Goal: Information Seeking & Learning: Compare options

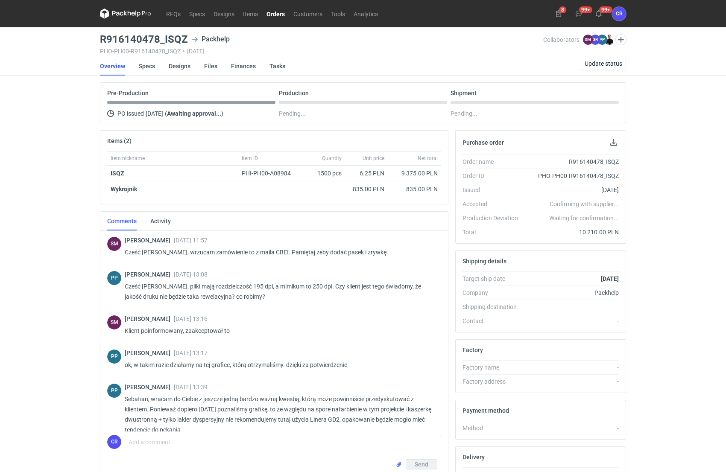
click at [278, 16] on link "Orders" at bounding box center [275, 14] width 27 height 10
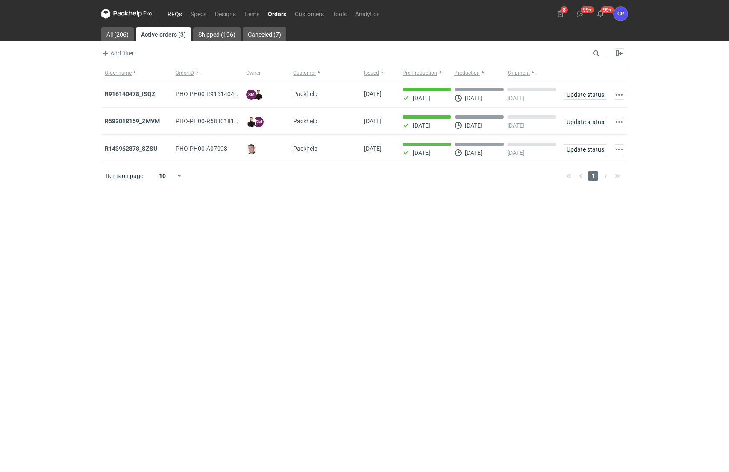
click at [175, 13] on link "RFQs" at bounding box center [174, 14] width 23 height 10
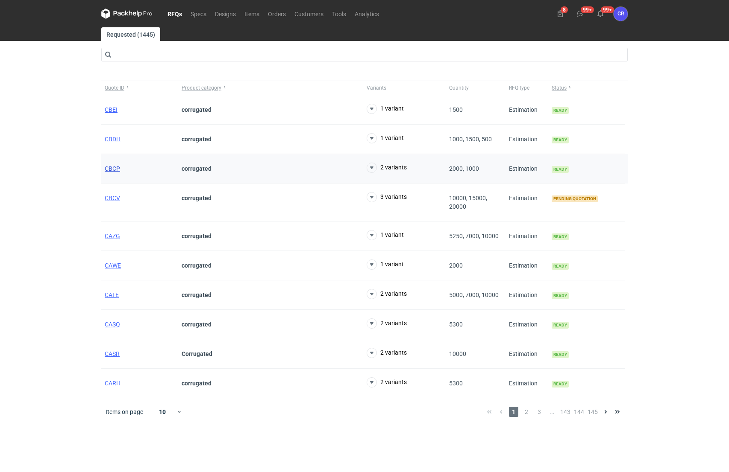
click at [114, 171] on span "CBCP" at bounding box center [112, 168] width 15 height 7
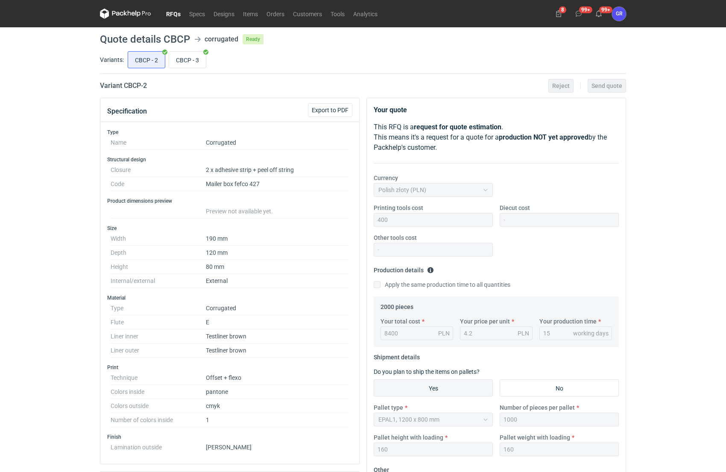
scroll to position [233, 0]
click at [196, 62] on input "CBCP - 3" at bounding box center [187, 60] width 37 height 16
radio input "true"
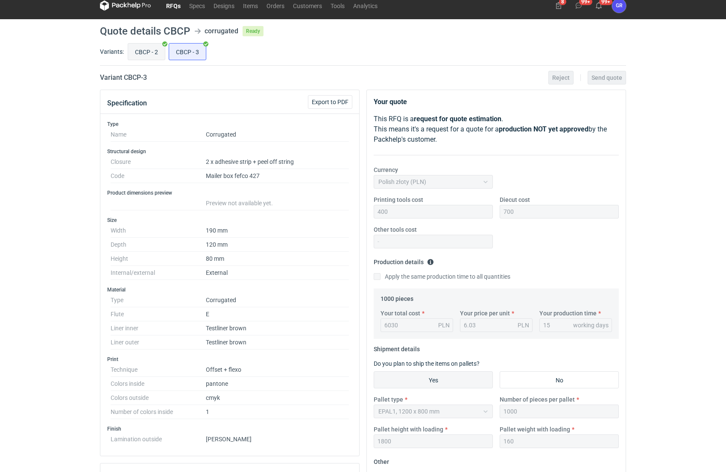
scroll to position [10, 0]
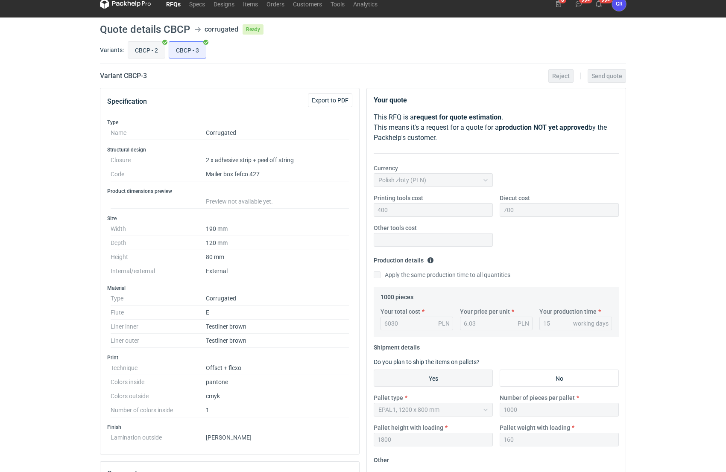
click at [150, 48] on input "CBCP - 2" at bounding box center [146, 50] width 37 height 16
radio input "true"
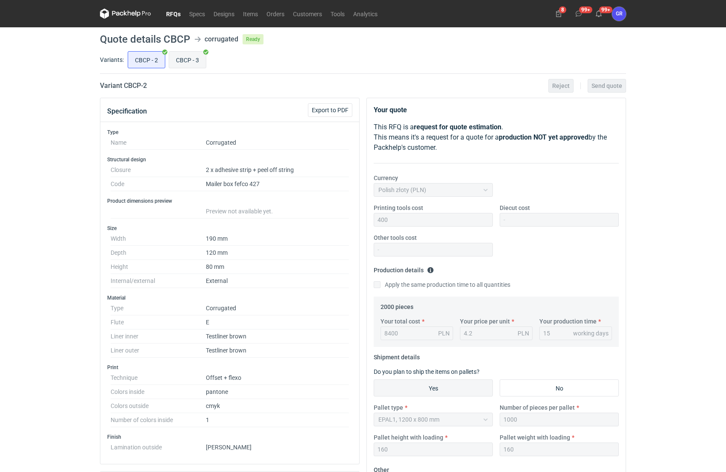
click at [188, 60] on input "CBCP - 3" at bounding box center [187, 60] width 37 height 16
radio input "true"
click at [148, 63] on input "CBCP - 2" at bounding box center [146, 60] width 37 height 16
radio input "true"
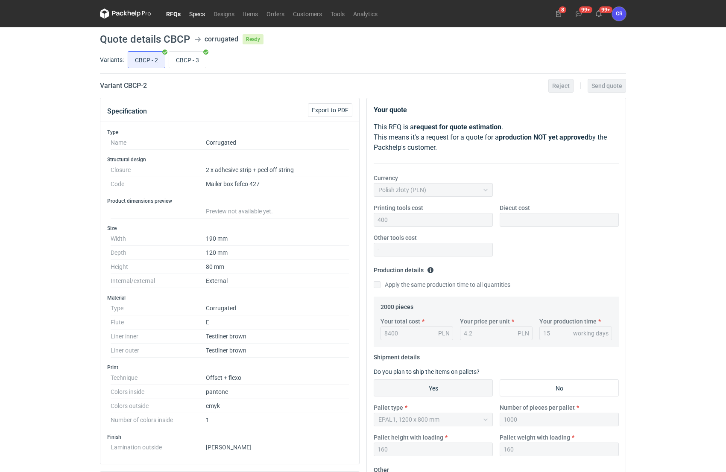
click at [200, 18] on link "Specs" at bounding box center [197, 14] width 24 height 10
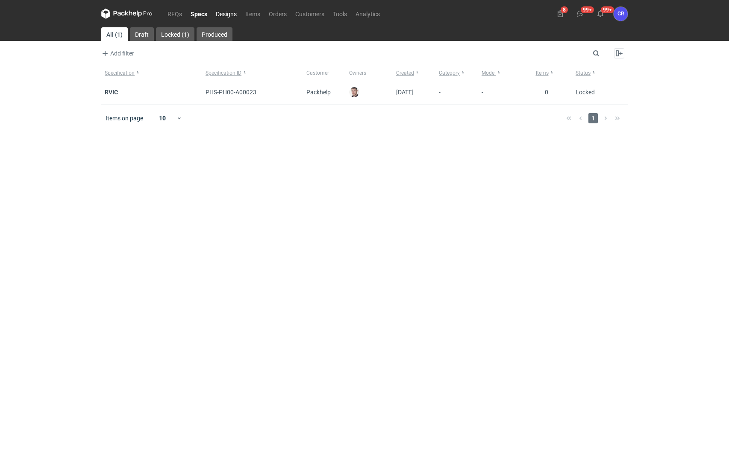
click at [234, 17] on link "Designs" at bounding box center [225, 14] width 29 height 10
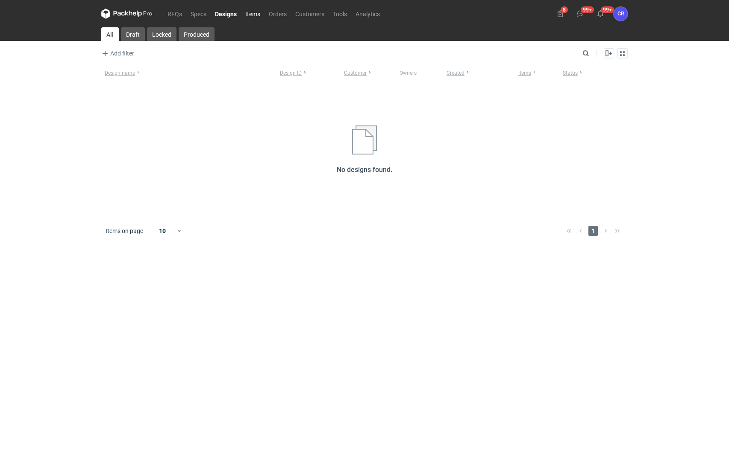
click at [246, 17] on link "Items" at bounding box center [252, 14] width 23 height 10
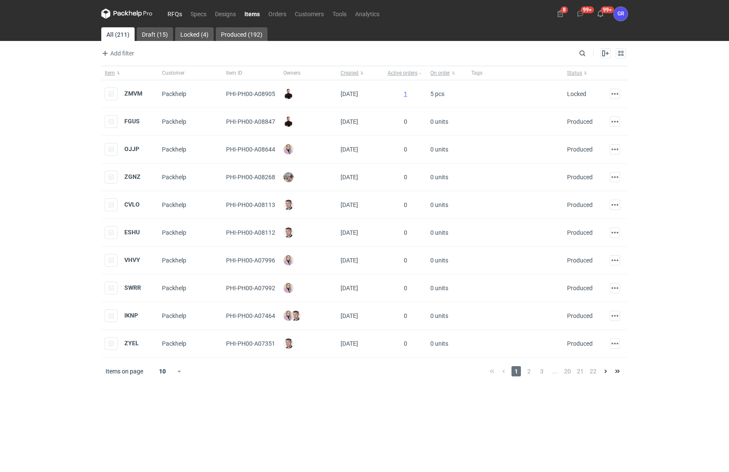
click at [179, 14] on link "RFQs" at bounding box center [174, 14] width 23 height 10
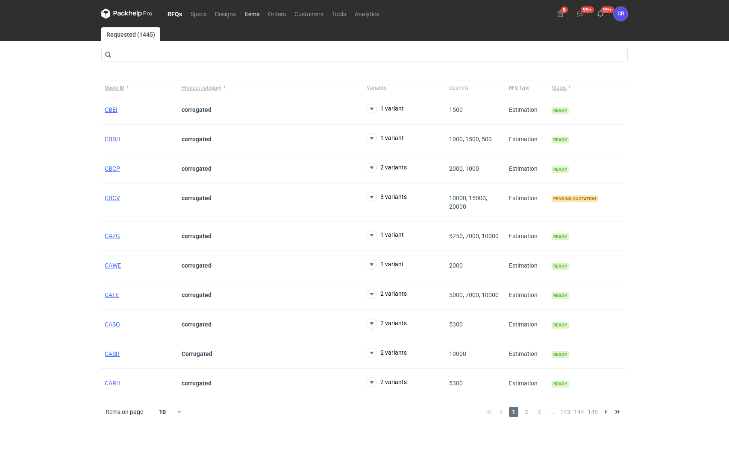
click at [254, 18] on link "Items" at bounding box center [251, 14] width 23 height 10
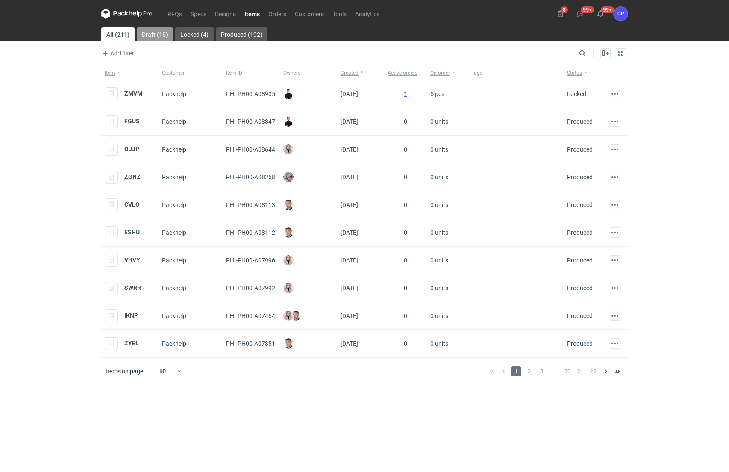
click at [153, 40] on link "Draft (15)" at bounding box center [155, 34] width 36 height 14
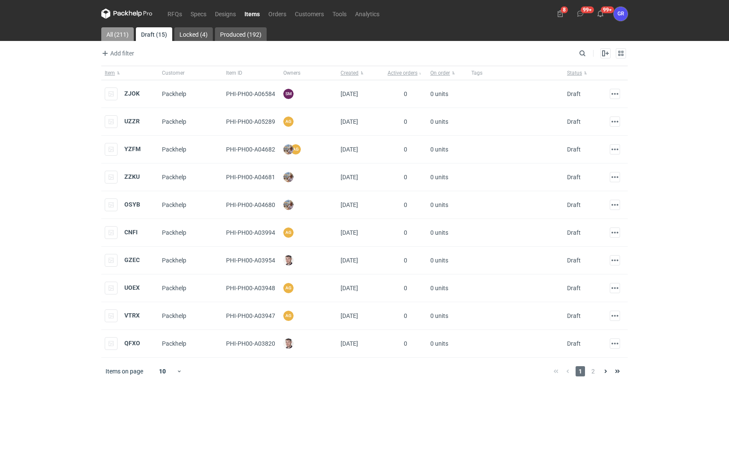
click at [120, 36] on link "All (211)" at bounding box center [117, 34] width 32 height 14
